Goal: Information Seeking & Learning: Learn about a topic

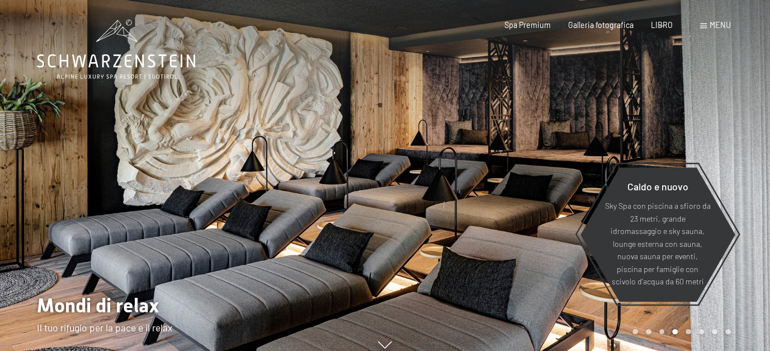
click at [724, 25] on font "menu" at bounding box center [720, 25] width 21 height 10
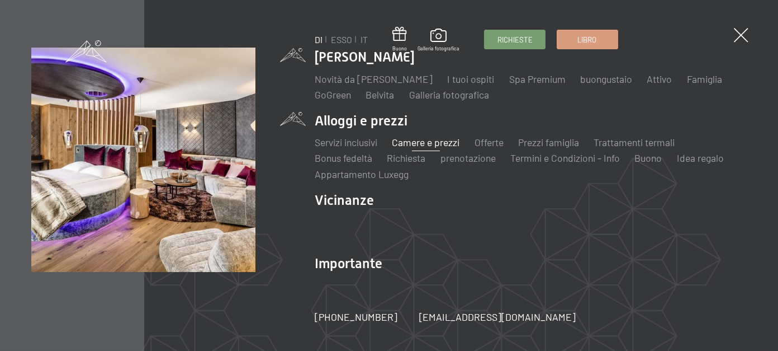
click at [410, 143] on font "Camere e prezzi" at bounding box center [426, 142] width 68 height 12
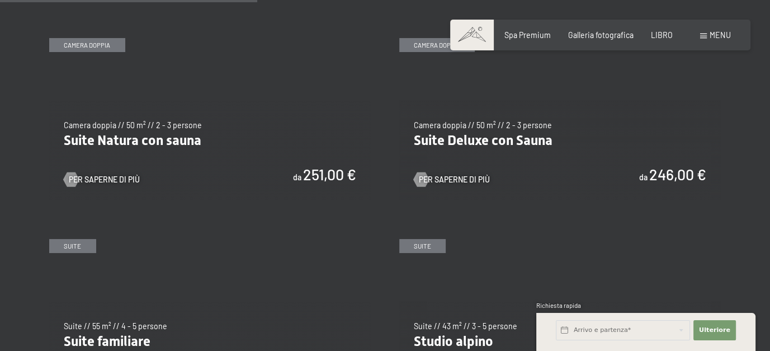
scroll to position [1062, 0]
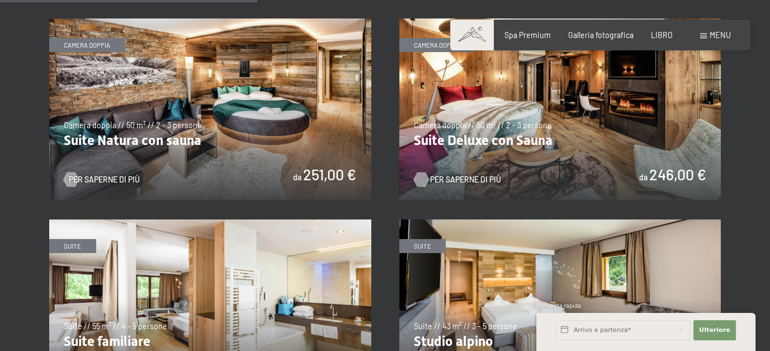
click at [470, 174] on font "Per saperne di più" at bounding box center [465, 179] width 71 height 10
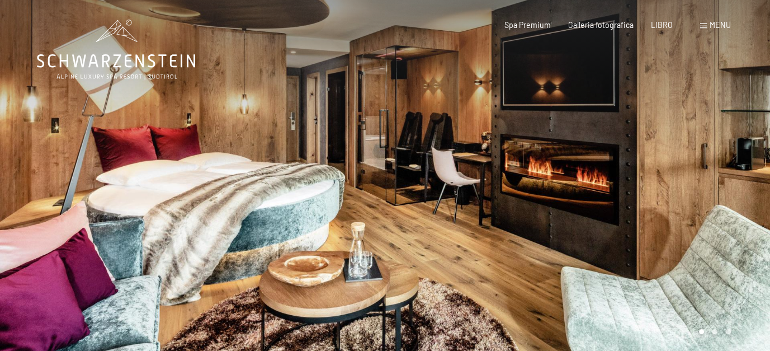
click at [638, 178] on div at bounding box center [577, 181] width 385 height 363
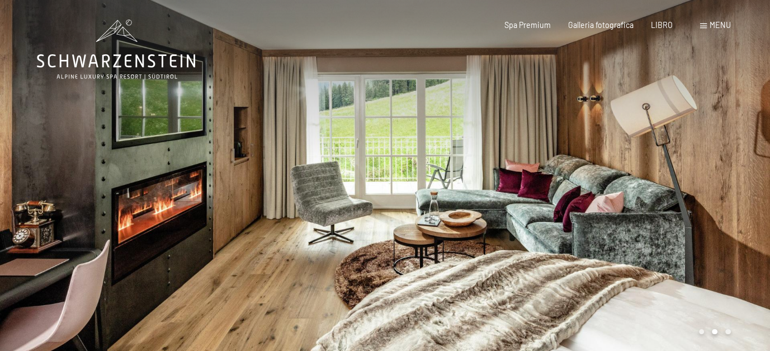
click at [684, 173] on div at bounding box center [577, 181] width 385 height 363
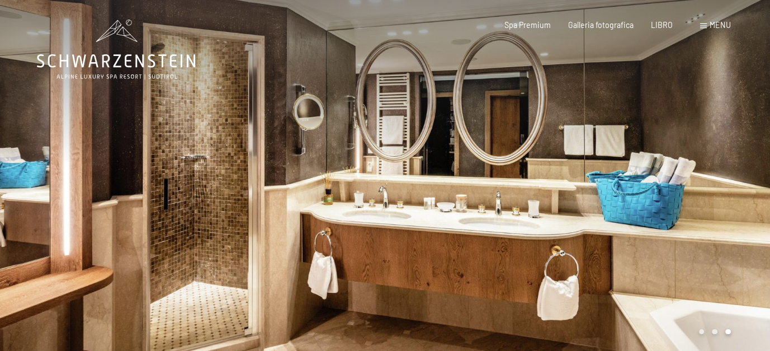
click at [684, 173] on div at bounding box center [577, 181] width 385 height 363
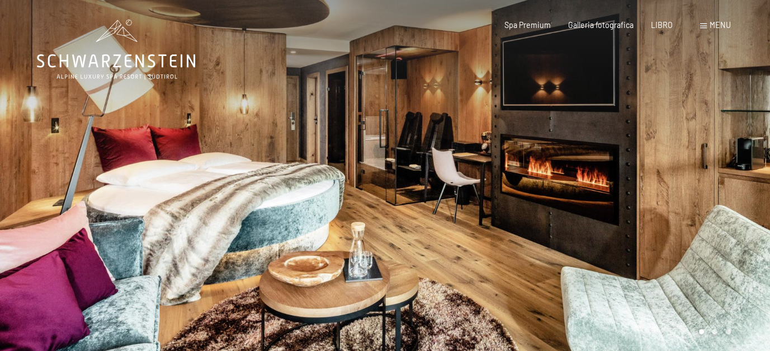
click at [684, 173] on div at bounding box center [577, 181] width 385 height 363
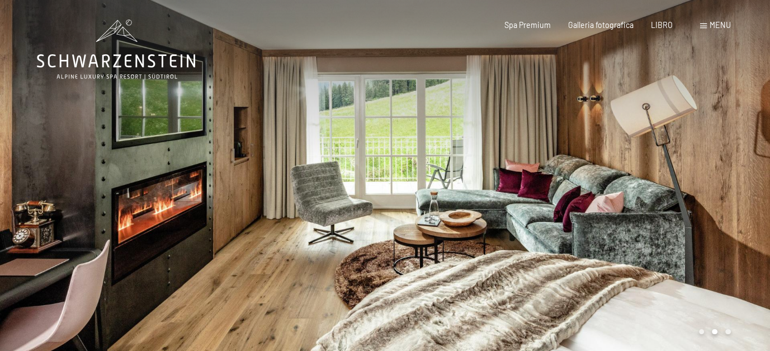
click at [684, 173] on div at bounding box center [577, 181] width 385 height 363
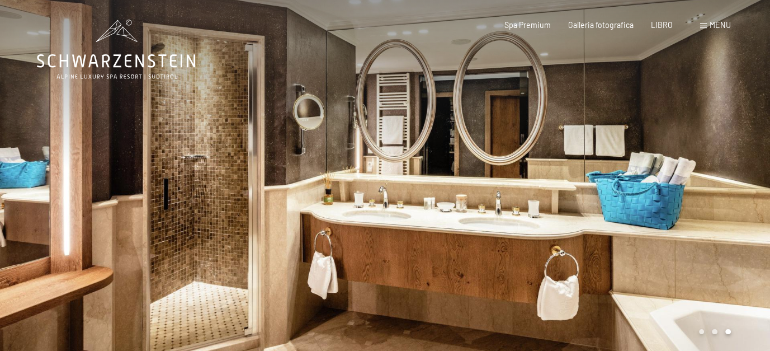
click at [684, 173] on div at bounding box center [577, 181] width 385 height 363
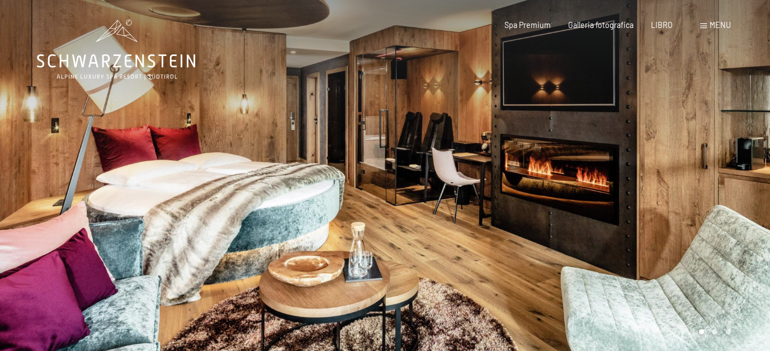
click at [684, 173] on div at bounding box center [577, 181] width 385 height 363
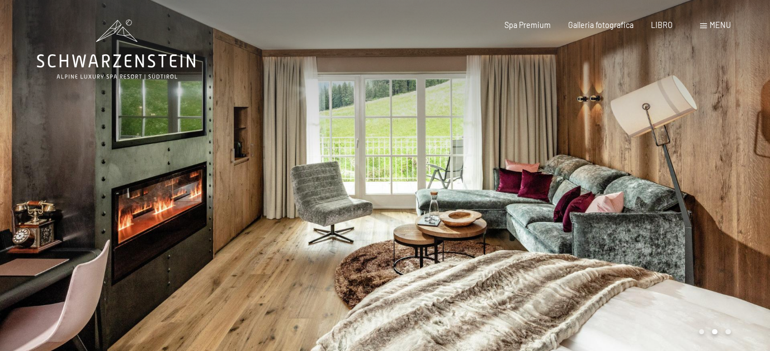
click at [684, 173] on div at bounding box center [577, 181] width 385 height 363
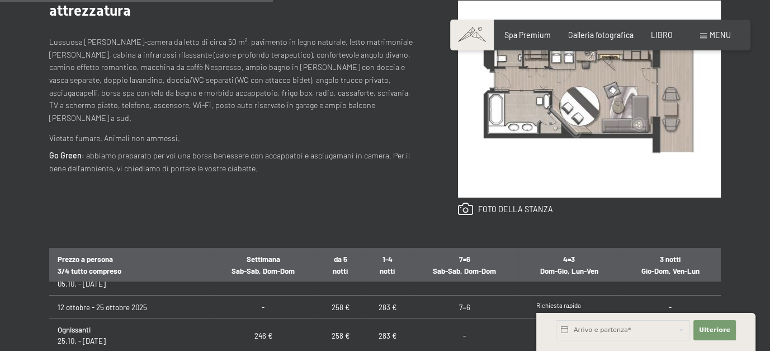
scroll to position [503, 0]
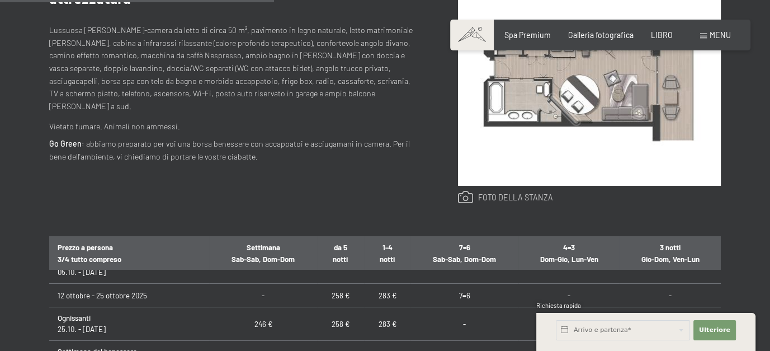
click at [516, 194] on link at bounding box center [505, 197] width 95 height 13
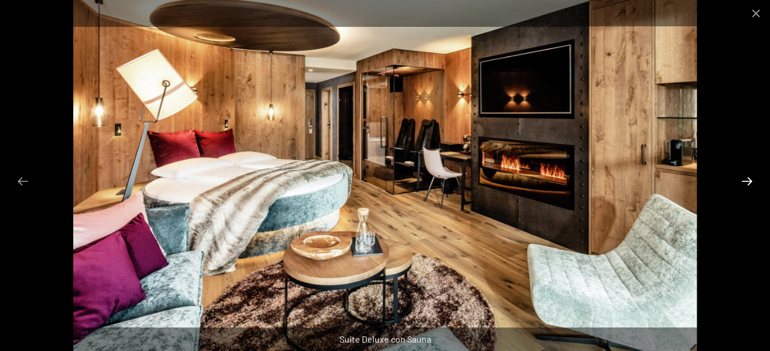
click at [744, 185] on button "Diapositiva successiva" at bounding box center [746, 181] width 23 height 22
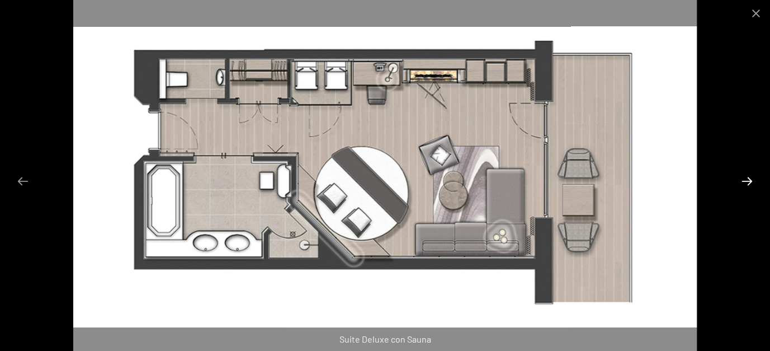
click at [744, 185] on button "Diapositiva successiva" at bounding box center [746, 181] width 23 height 22
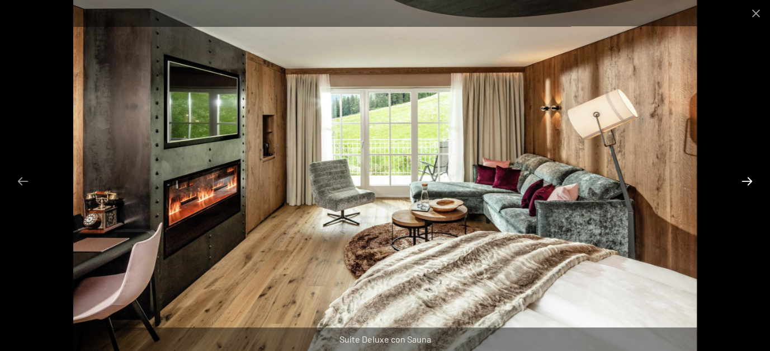
click at [744, 185] on button "Diapositiva successiva" at bounding box center [746, 181] width 23 height 22
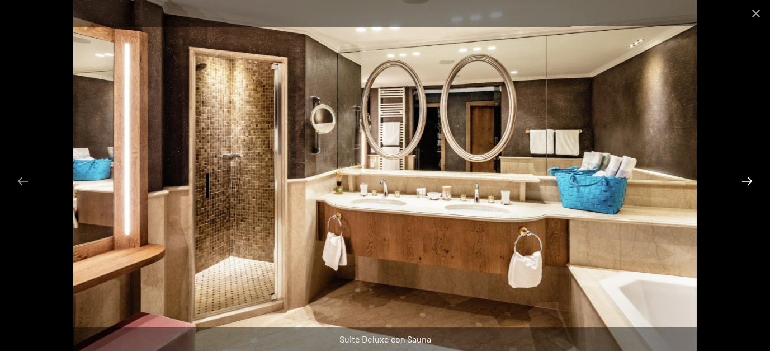
click at [744, 185] on button "Diapositiva successiva" at bounding box center [746, 181] width 23 height 22
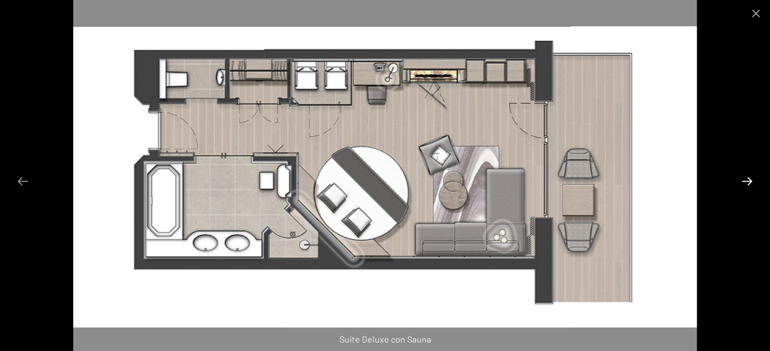
click at [744, 185] on button "Diapositiva successiva" at bounding box center [746, 181] width 23 height 22
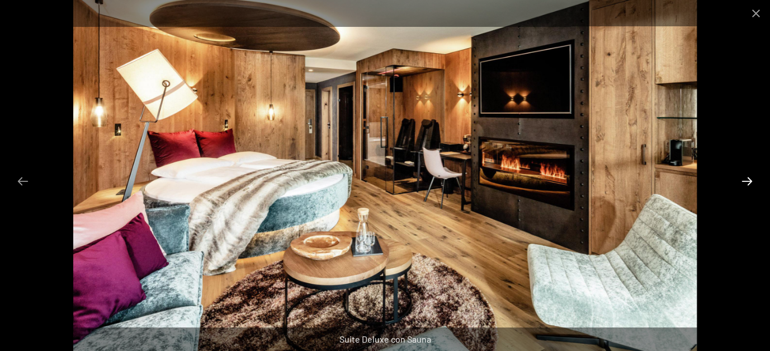
click at [743, 187] on button "Diapositiva successiva" at bounding box center [746, 181] width 23 height 22
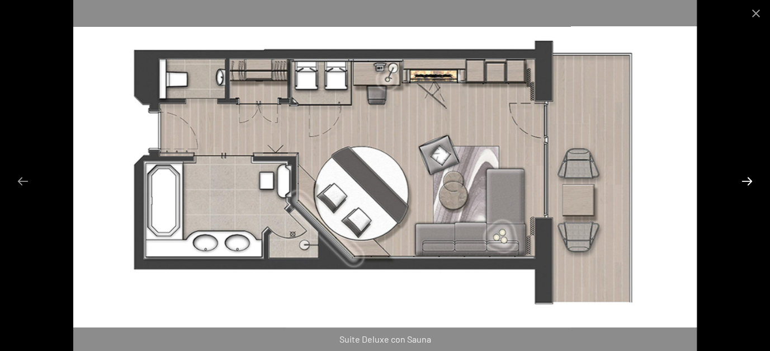
click at [748, 182] on button "Diapositiva successiva" at bounding box center [746, 181] width 23 height 22
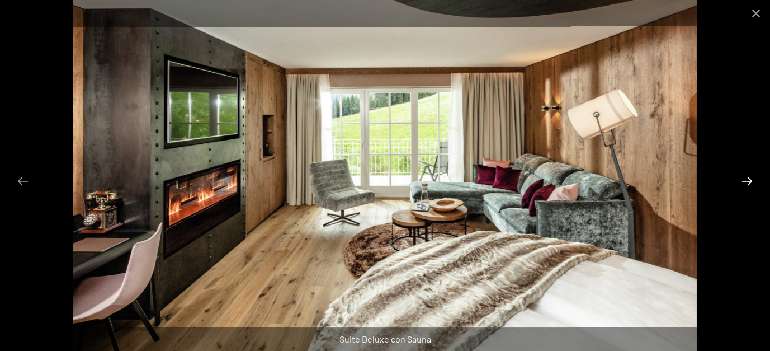
click at [748, 182] on button "Diapositiva successiva" at bounding box center [746, 181] width 23 height 22
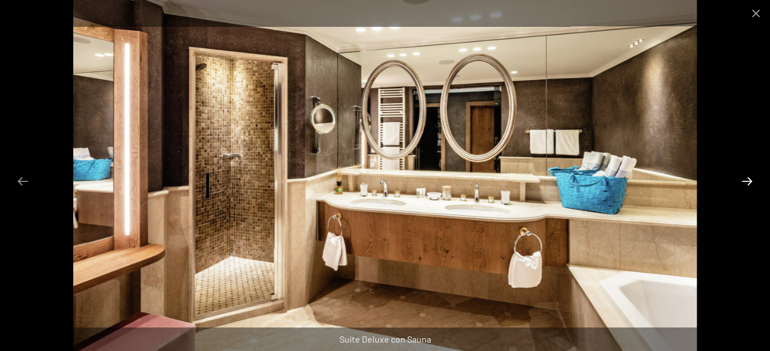
click at [748, 182] on button "Diapositiva successiva" at bounding box center [746, 181] width 23 height 22
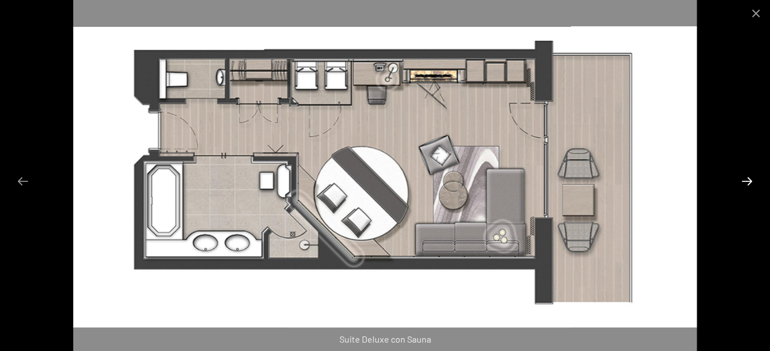
click at [748, 182] on button "Diapositiva successiva" at bounding box center [746, 181] width 23 height 22
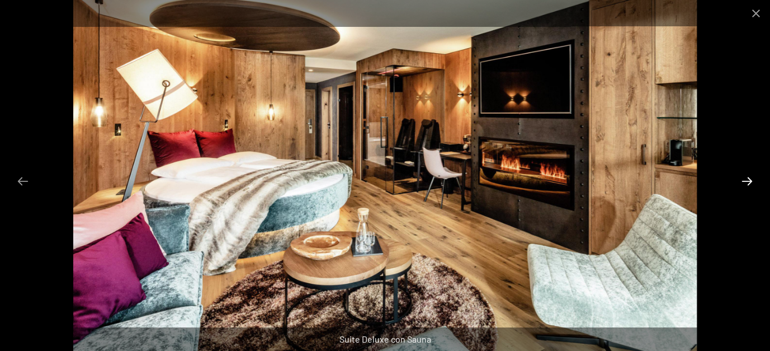
click at [748, 182] on button "Diapositiva successiva" at bounding box center [746, 181] width 23 height 22
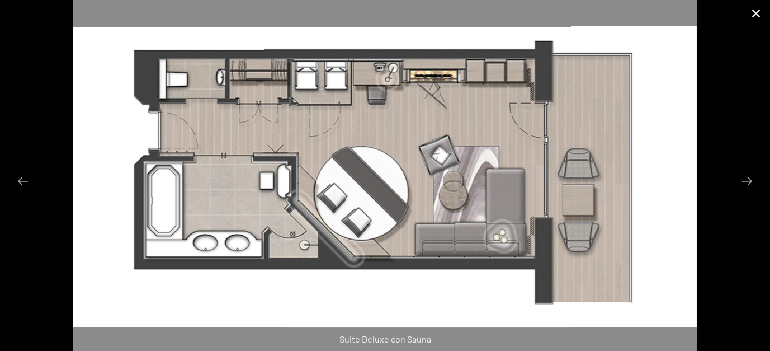
click at [752, 9] on button "Chiudi galleria" at bounding box center [756, 13] width 28 height 26
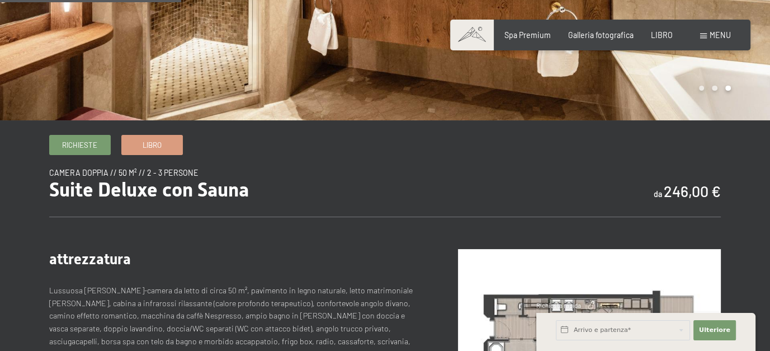
scroll to position [168, 0]
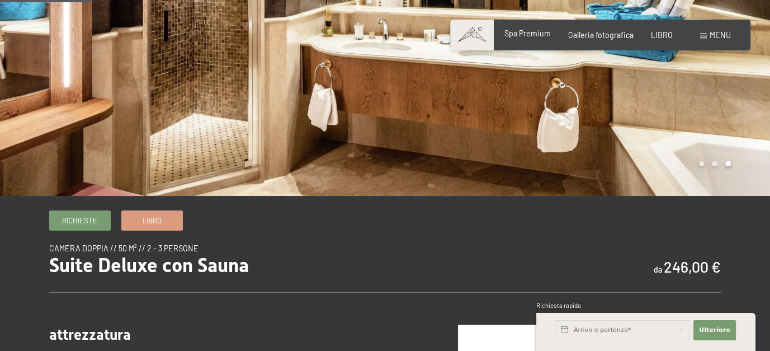
click at [535, 34] on font "Spa Premium" at bounding box center [527, 34] width 46 height 10
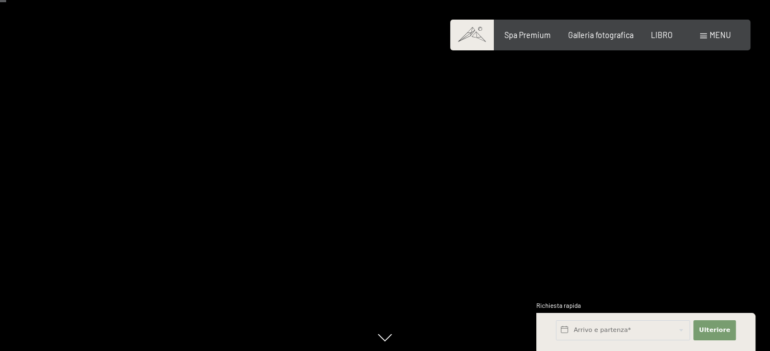
scroll to position [56, 0]
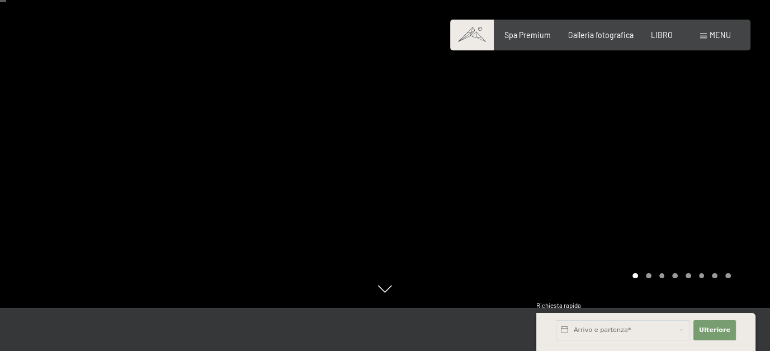
click at [727, 148] on div at bounding box center [577, 125] width 385 height 363
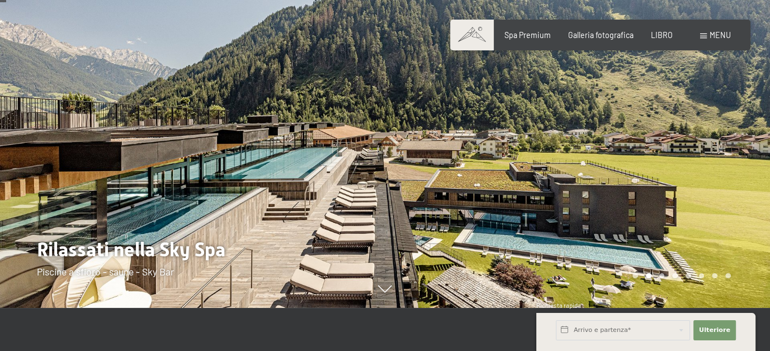
click at [727, 148] on div at bounding box center [577, 125] width 385 height 363
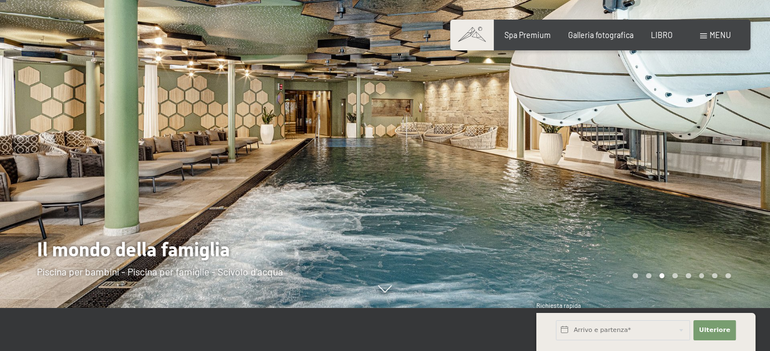
click at [722, 184] on div at bounding box center [577, 125] width 385 height 363
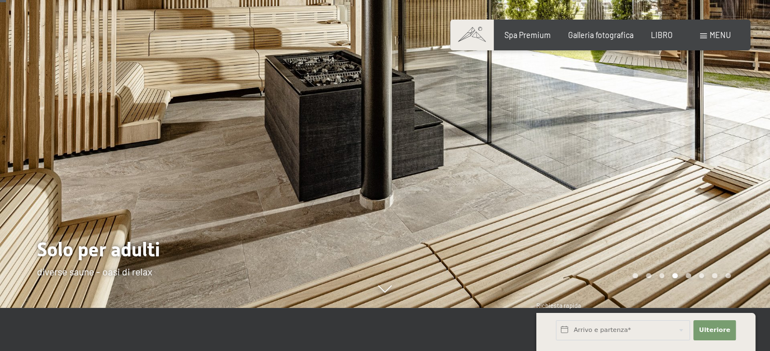
click at [725, 182] on div at bounding box center [577, 125] width 385 height 363
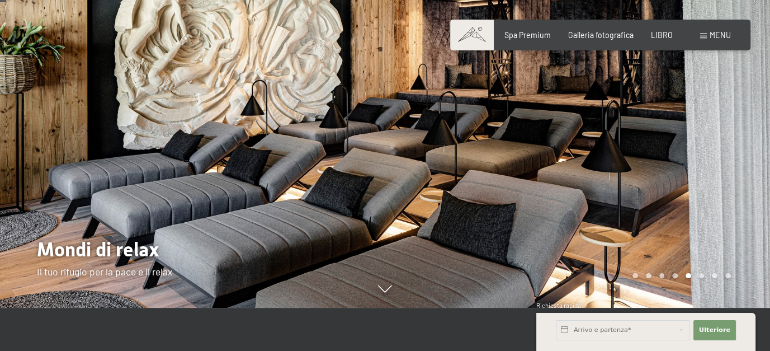
click at [725, 182] on div at bounding box center [577, 125] width 385 height 363
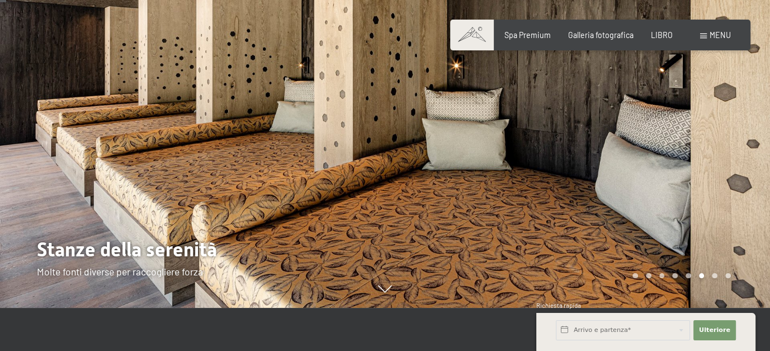
click at [725, 182] on div at bounding box center [577, 125] width 385 height 363
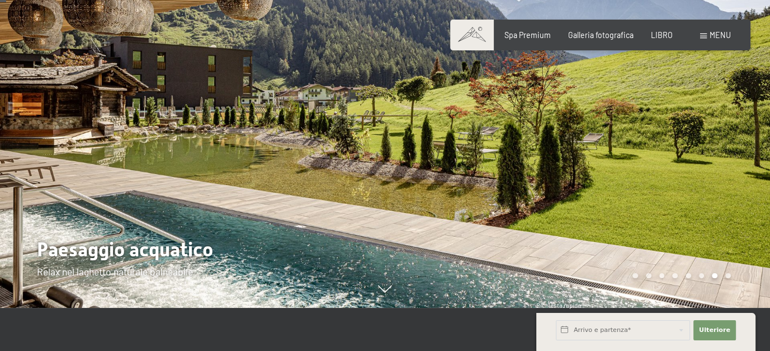
click at [725, 182] on div at bounding box center [577, 125] width 385 height 363
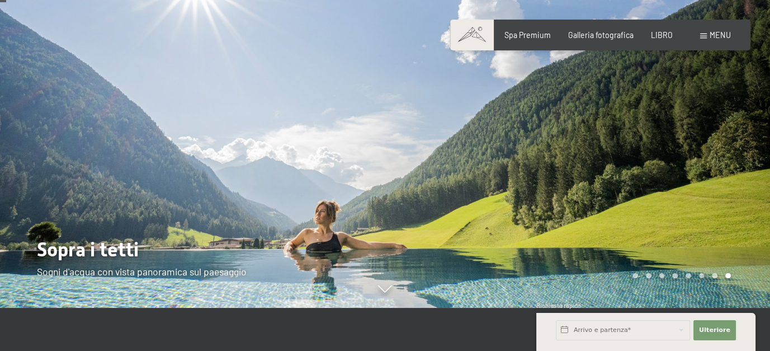
click at [725, 182] on div at bounding box center [577, 125] width 385 height 363
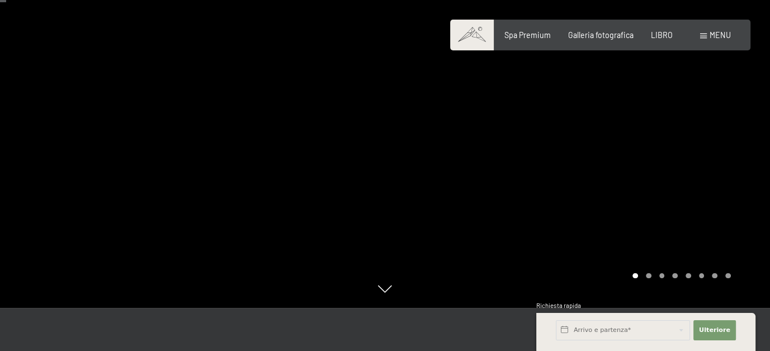
click at [706, 174] on div at bounding box center [577, 125] width 385 height 363
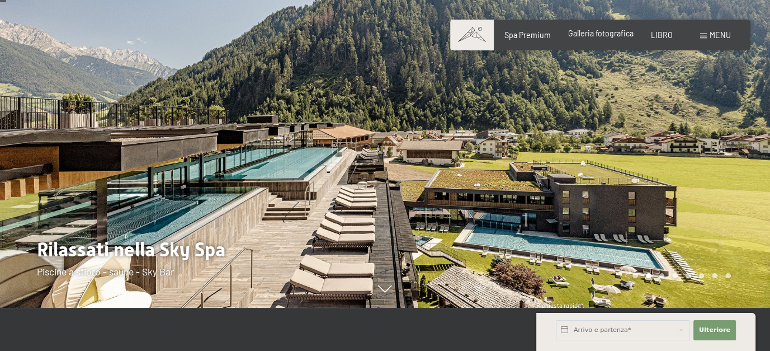
click at [605, 35] on font "Galleria fotografica" at bounding box center [600, 34] width 65 height 10
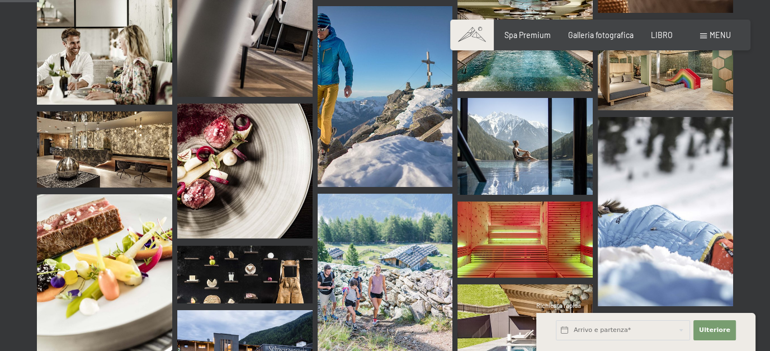
scroll to position [559, 0]
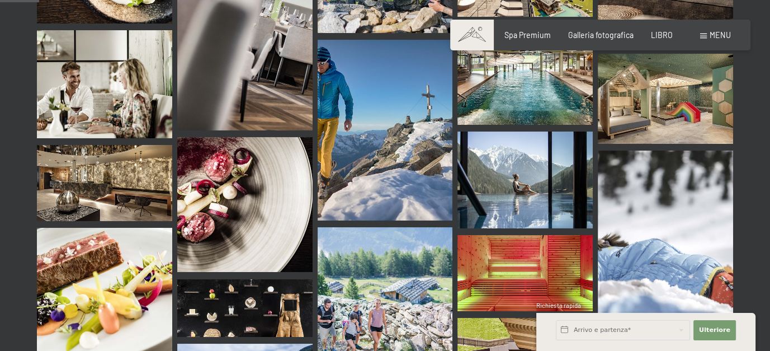
click at [713, 36] on font "menu" at bounding box center [720, 35] width 21 height 10
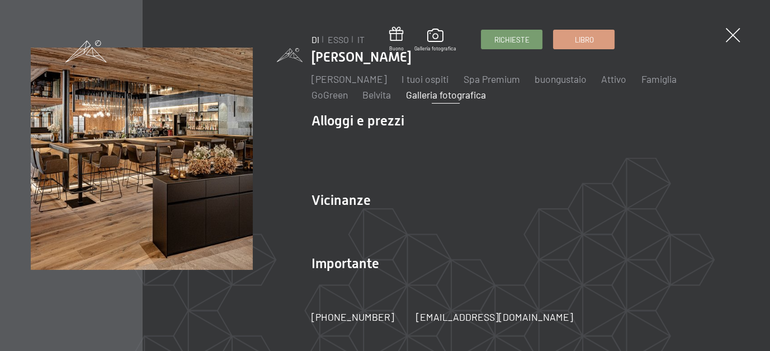
scroll to position [560, 0]
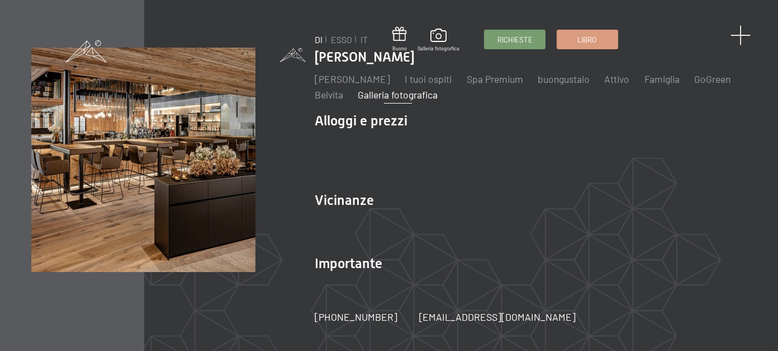
click at [741, 37] on span at bounding box center [741, 35] width 21 height 21
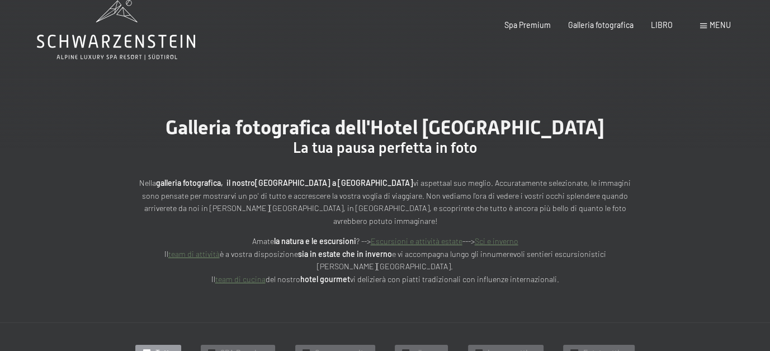
scroll to position [0, 0]
